Goal: Task Accomplishment & Management: Complete application form

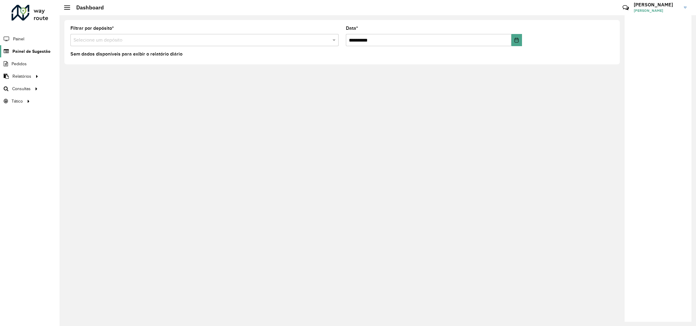
click at [40, 53] on span "Painel de Sugestão" at bounding box center [31, 51] width 38 height 6
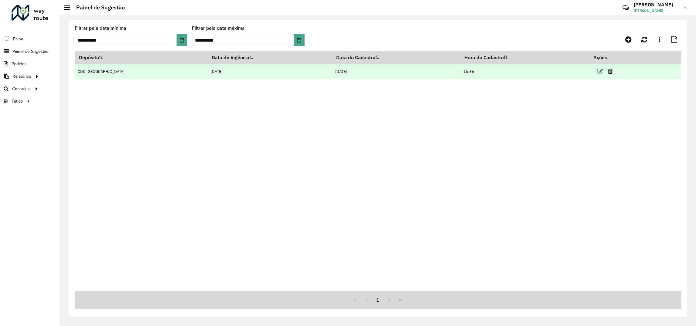
click at [598, 69] on icon at bounding box center [600, 71] width 6 height 6
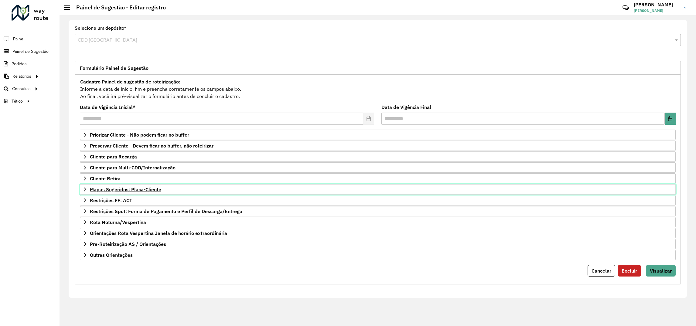
click at [114, 192] on span "Mapas Sugeridos: Placa-Cliente" at bounding box center [125, 189] width 71 height 5
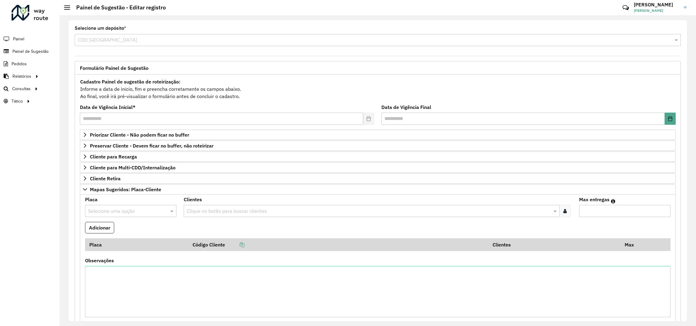
click at [119, 212] on input "text" at bounding box center [124, 211] width 73 height 7
type input "***"
click at [116, 230] on div "RYG1J70" at bounding box center [130, 230] width 90 height 10
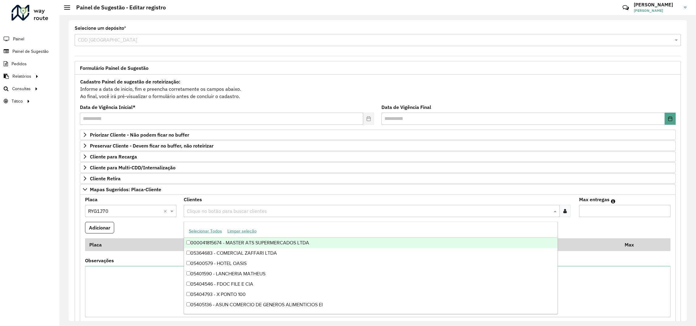
click at [225, 213] on input "text" at bounding box center [368, 211] width 366 height 7
type input "****"
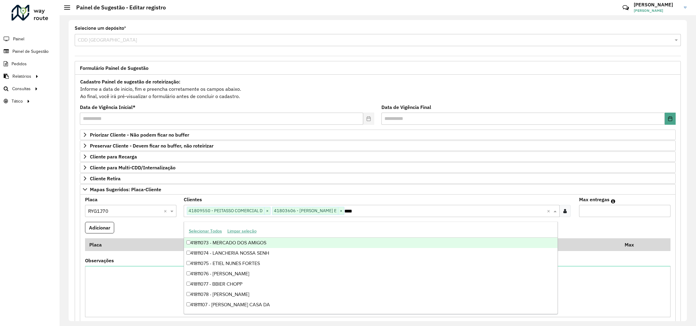
type input "*****"
click at [647, 209] on input "Max entregas" at bounding box center [624, 211] width 91 height 12
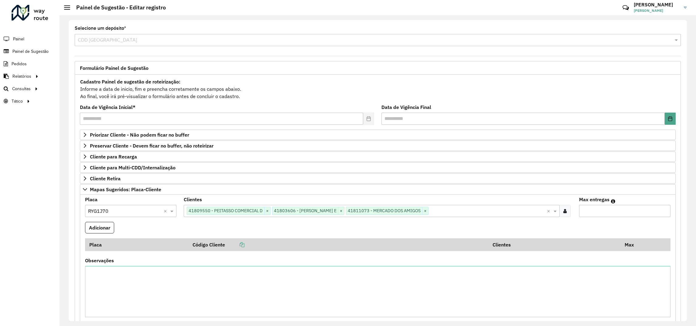
click at [664, 212] on input "*" at bounding box center [624, 211] width 91 height 12
type input "*"
click at [664, 212] on input "*" at bounding box center [624, 211] width 91 height 12
click at [661, 231] on formly-field "Adicionar" at bounding box center [377, 230] width 593 height 16
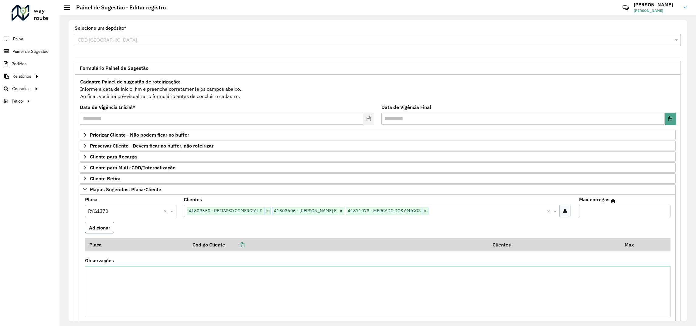
click at [98, 233] on button "Adicionar" at bounding box center [99, 228] width 29 height 12
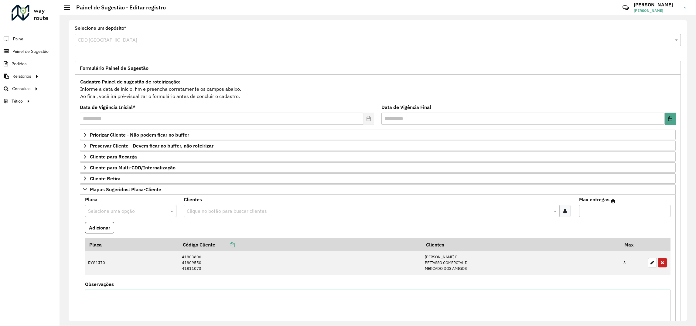
click at [56, 230] on div "Roteirizador AmbevTech Painel Painel de Sugestão Pedidos Relatórios Clientes Cl…" at bounding box center [30, 163] width 60 height 326
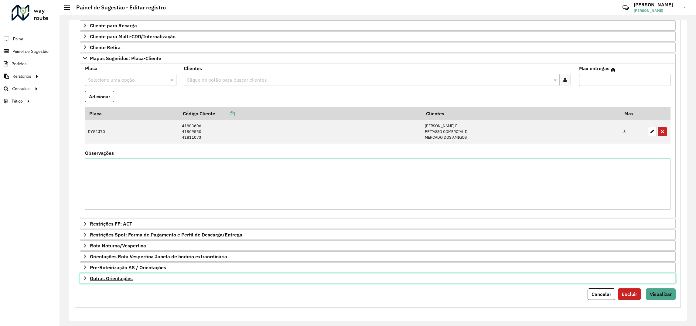
click at [103, 274] on link "Outras Orientações" at bounding box center [378, 278] width 596 height 10
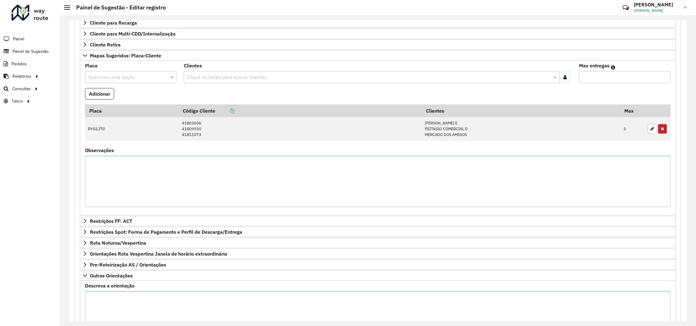
click at [104, 292] on div "Descreva a orientação" at bounding box center [377, 313] width 585 height 59
click at [104, 300] on textarea "Descreva a orientação" at bounding box center [377, 316] width 585 height 51
paste textarea "**********"
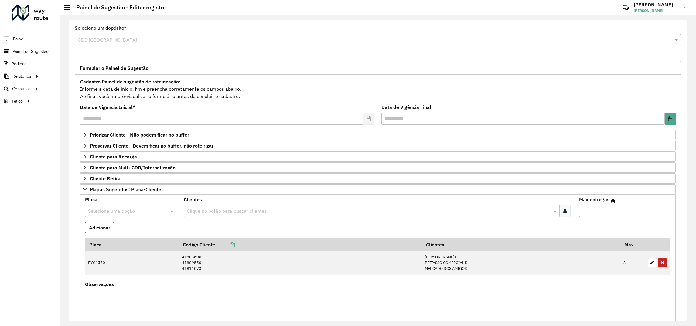
scroll to position [204, 0]
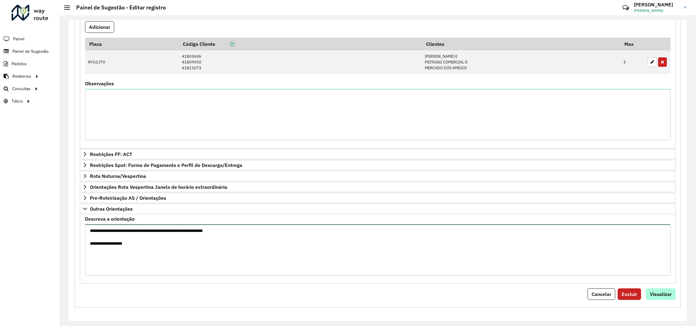
type textarea "**********"
click at [651, 294] on span "Visualizar" at bounding box center [661, 294] width 22 height 6
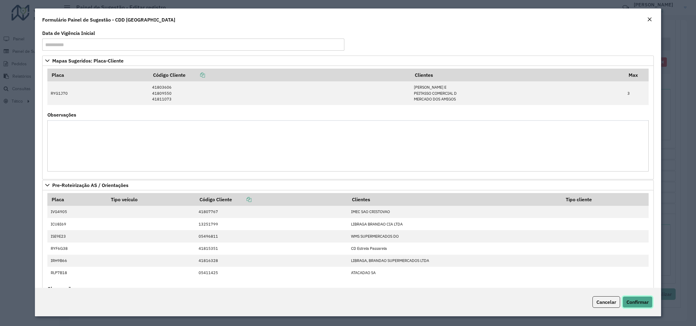
click at [629, 307] on button "Confirmar" at bounding box center [637, 302] width 30 height 12
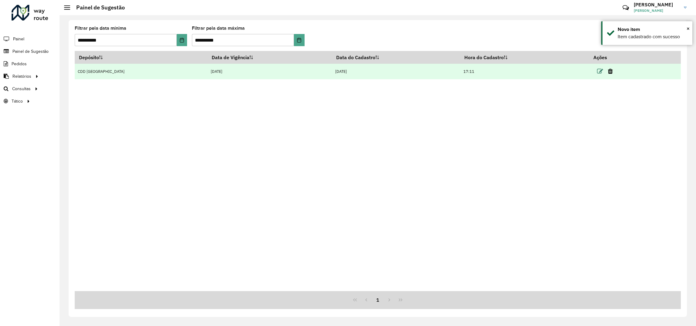
click at [599, 73] on icon at bounding box center [600, 71] width 6 height 6
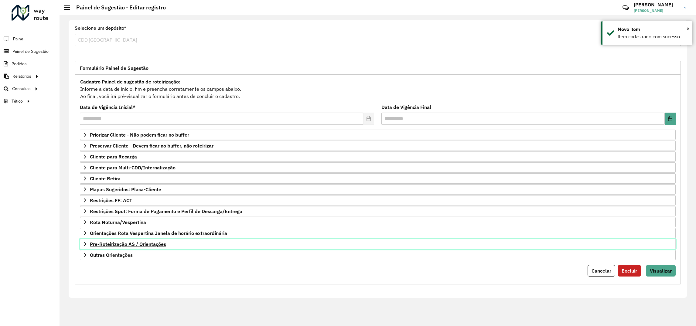
click at [138, 243] on span "Pre-Roteirização AS / Orientações" at bounding box center [128, 244] width 76 height 5
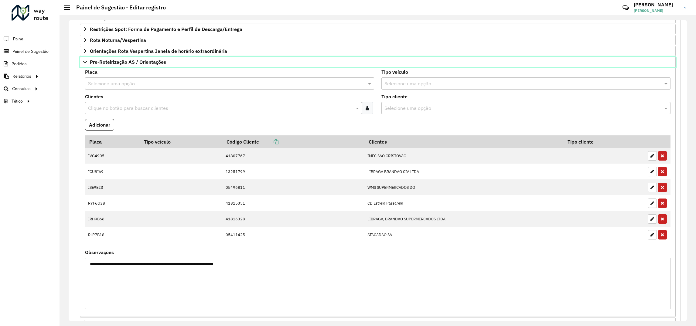
scroll to position [230, 0]
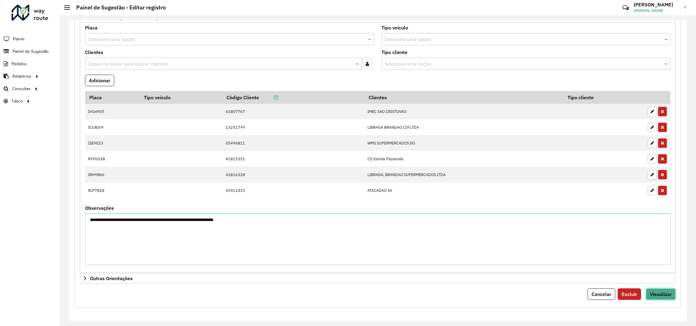
click at [673, 292] on button "Visualizar" at bounding box center [661, 294] width 30 height 12
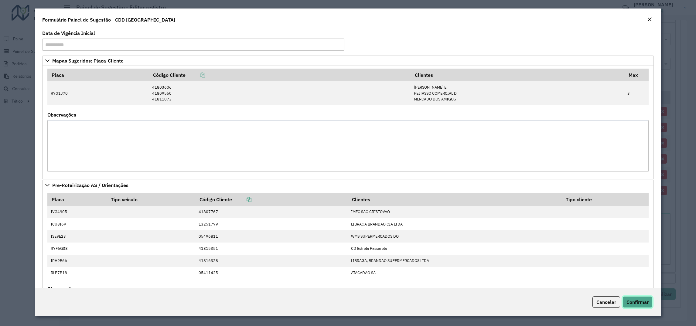
click at [636, 303] on span "Confirmar" at bounding box center [637, 302] width 22 height 6
